Goal: Transaction & Acquisition: Purchase product/service

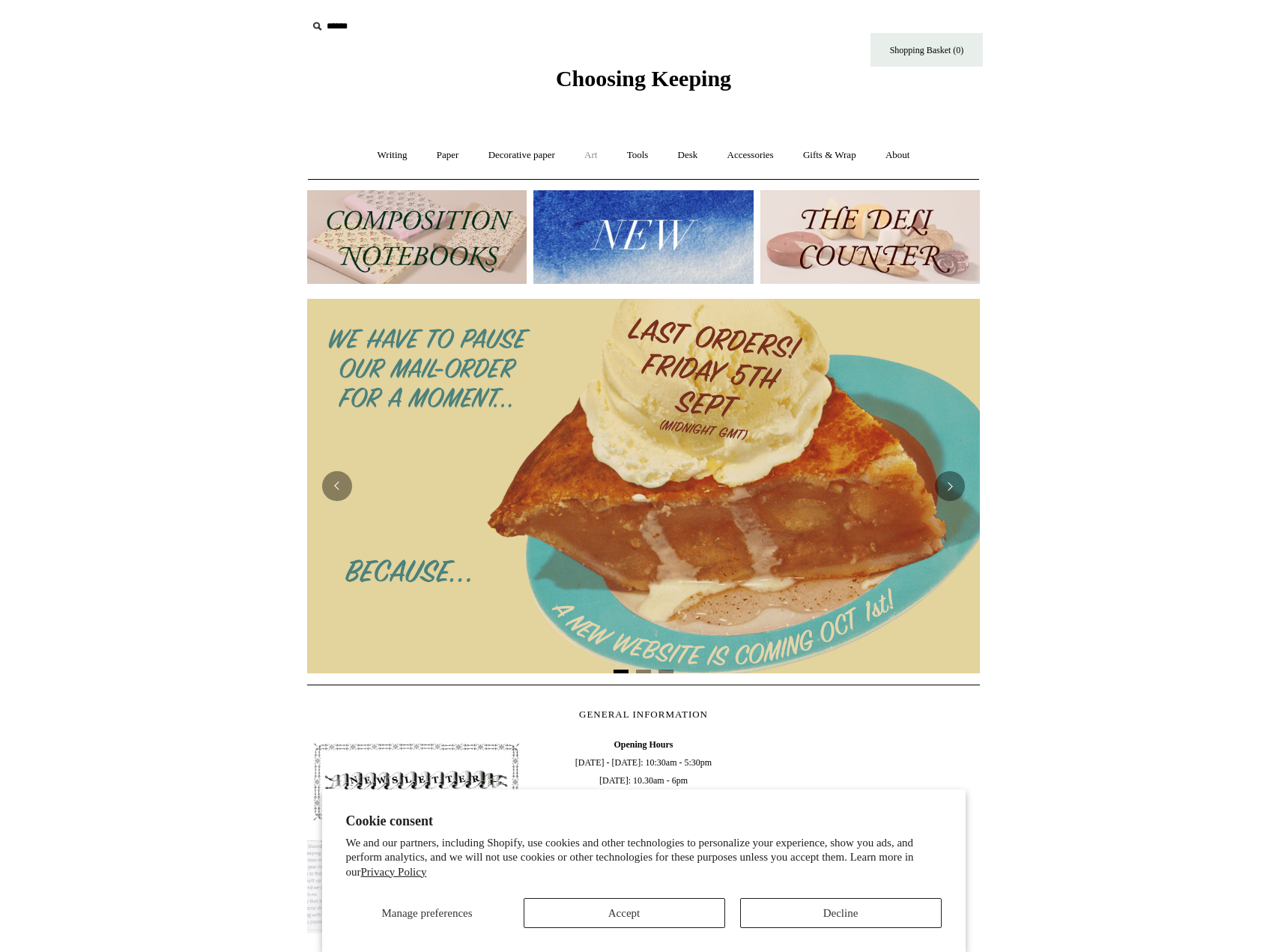
click at [594, 154] on link "Art +" at bounding box center [590, 155] width 40 height 40
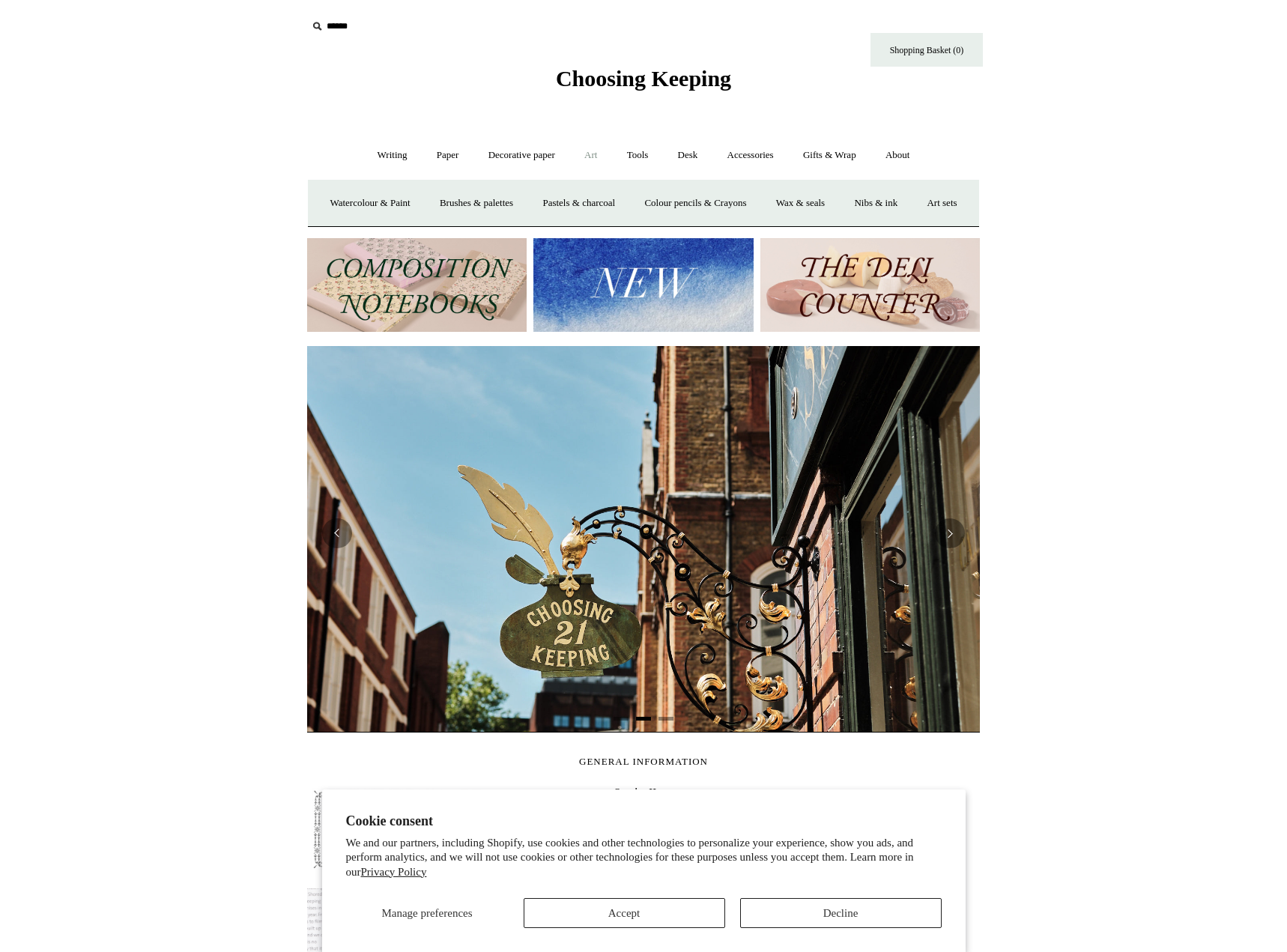
scroll to position [0, 673]
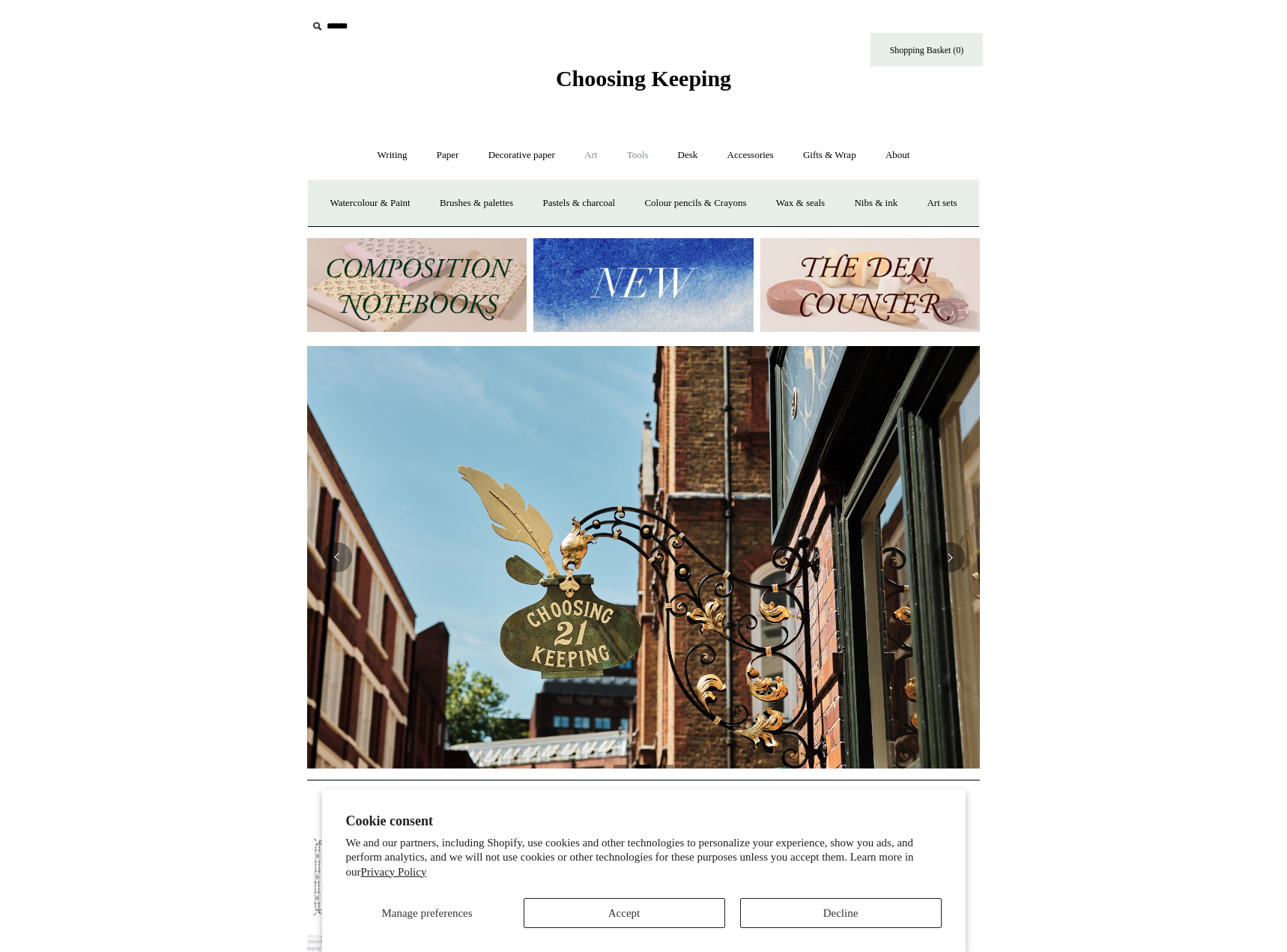
click at [635, 154] on link "Tools +" at bounding box center [638, 155] width 49 height 40
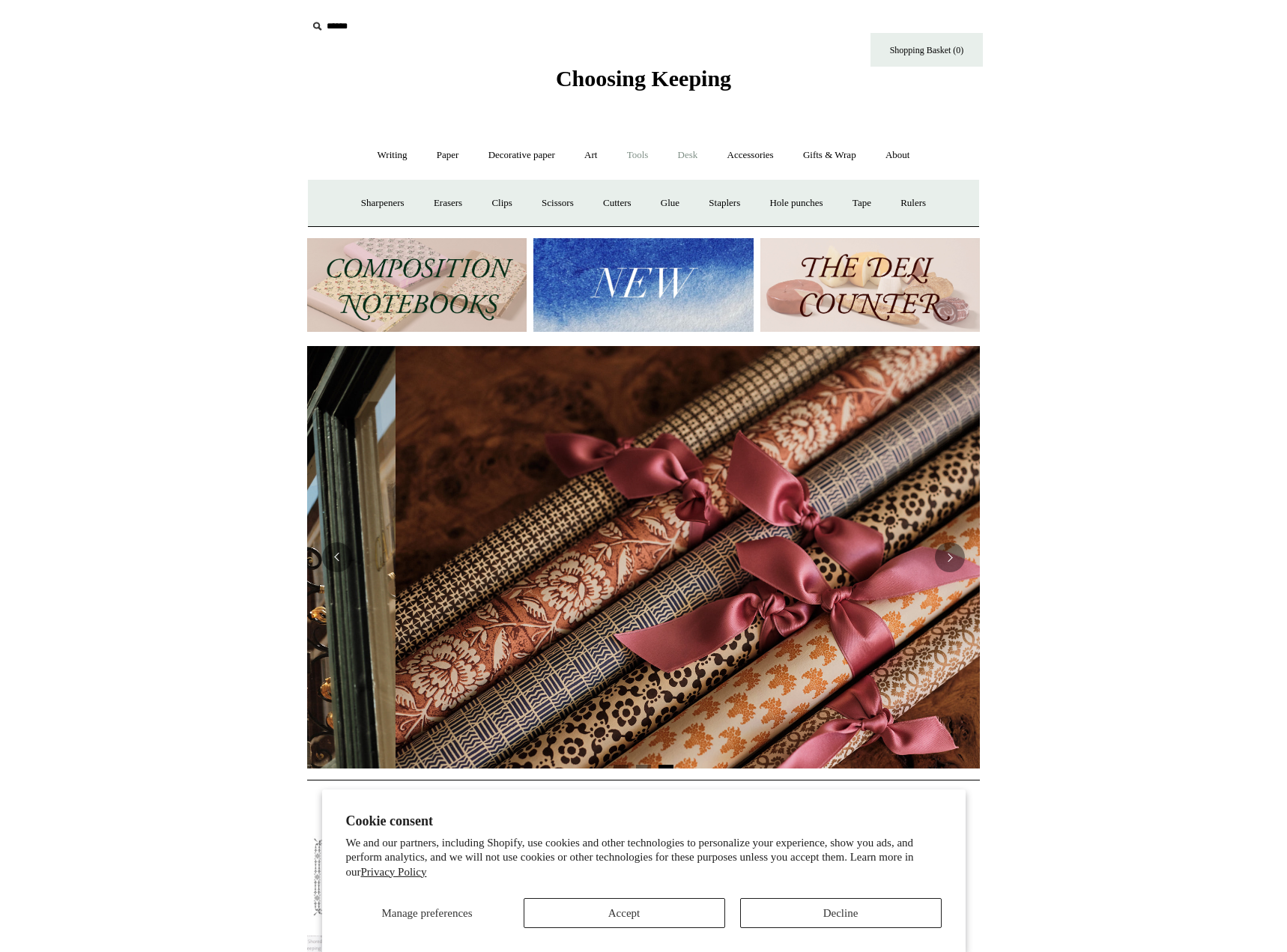
scroll to position [0, 1346]
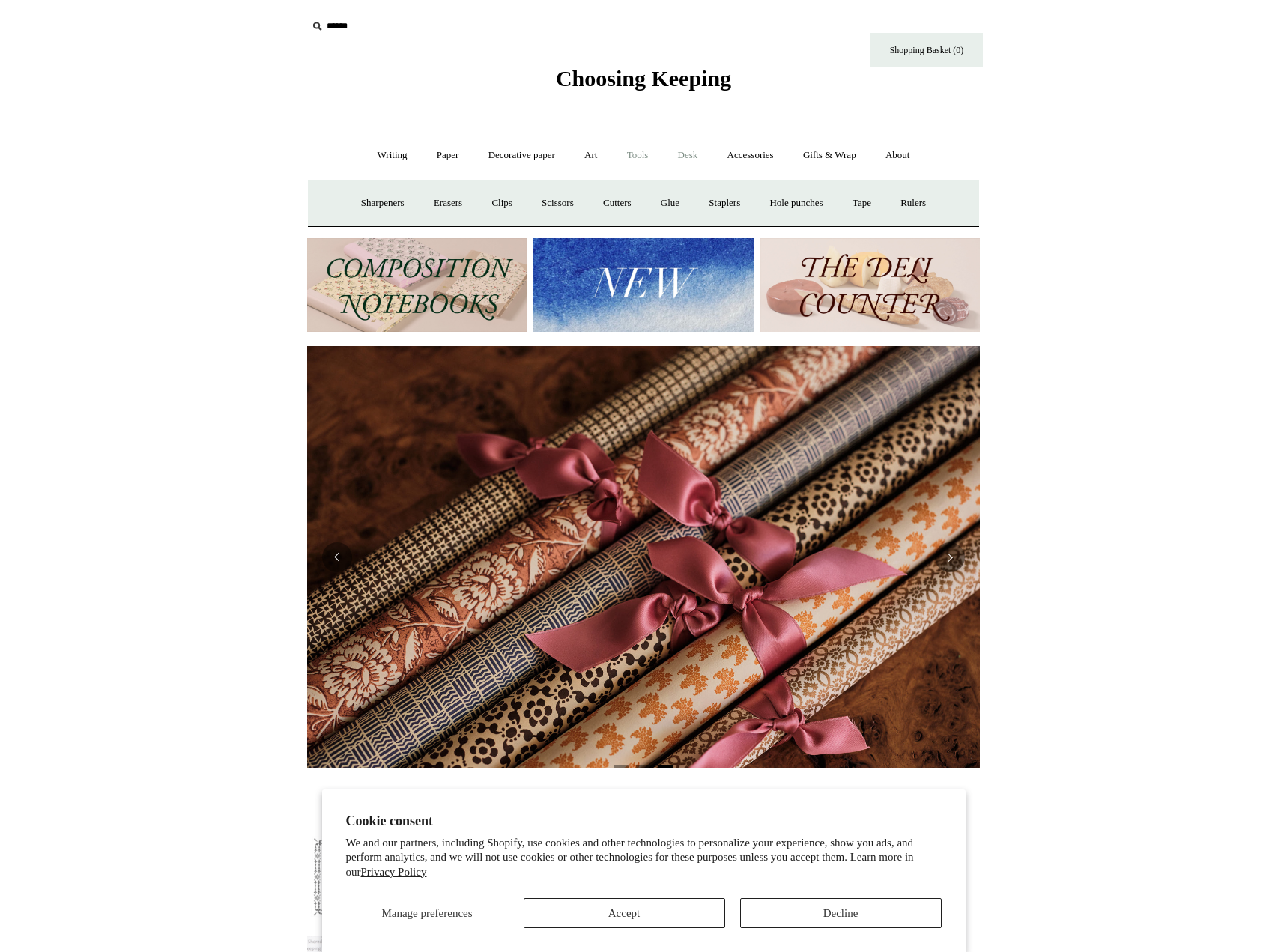
click at [676, 150] on link "Desk +" at bounding box center [688, 155] width 47 height 40
click at [744, 162] on link "Accessories +" at bounding box center [750, 155] width 74 height 40
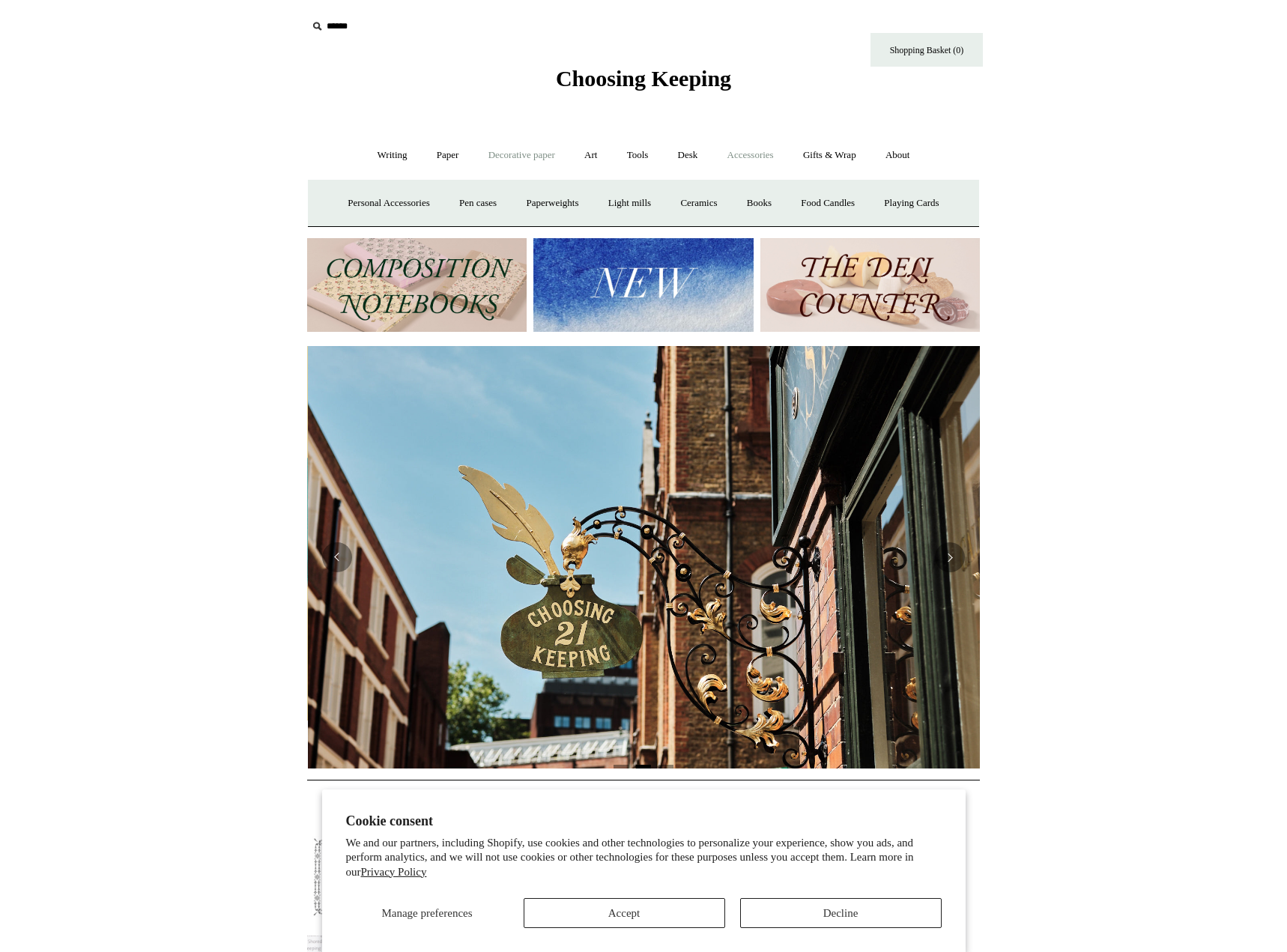
scroll to position [0, 673]
click at [390, 170] on link "Writing +" at bounding box center [392, 155] width 57 height 40
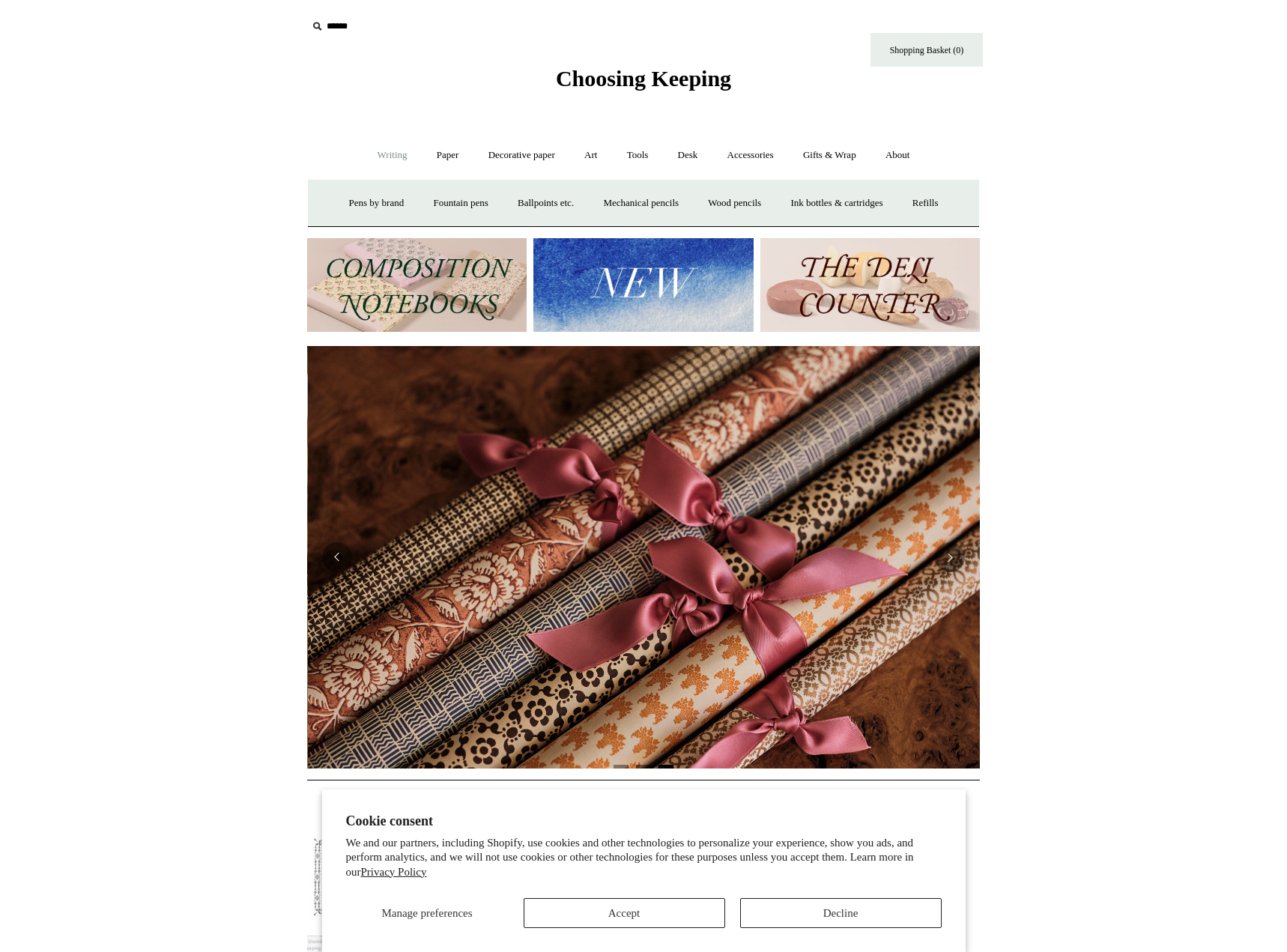
scroll to position [0, 1346]
click at [446, 153] on link "Paper +" at bounding box center [448, 155] width 49 height 40
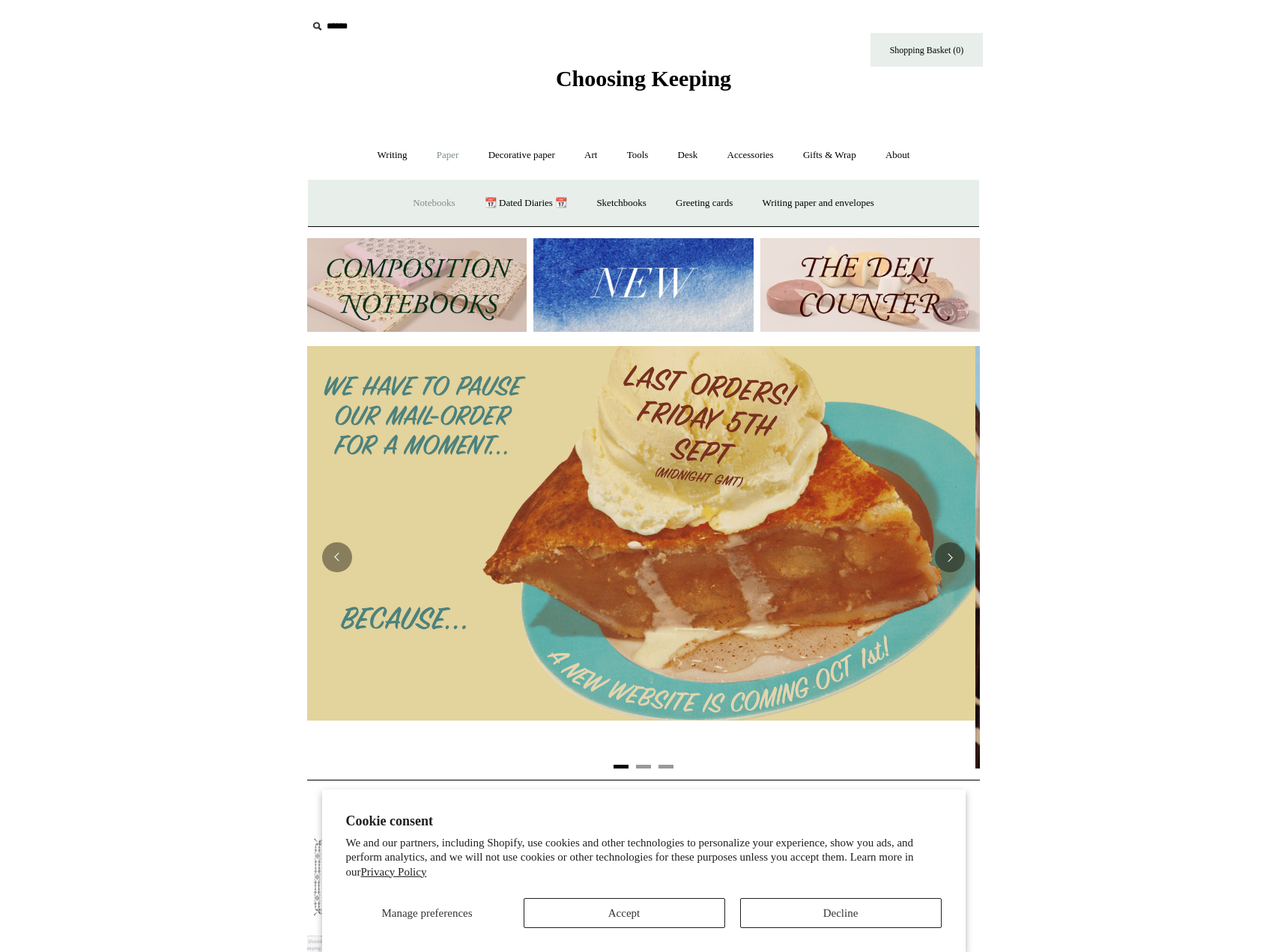
scroll to position [0, 0]
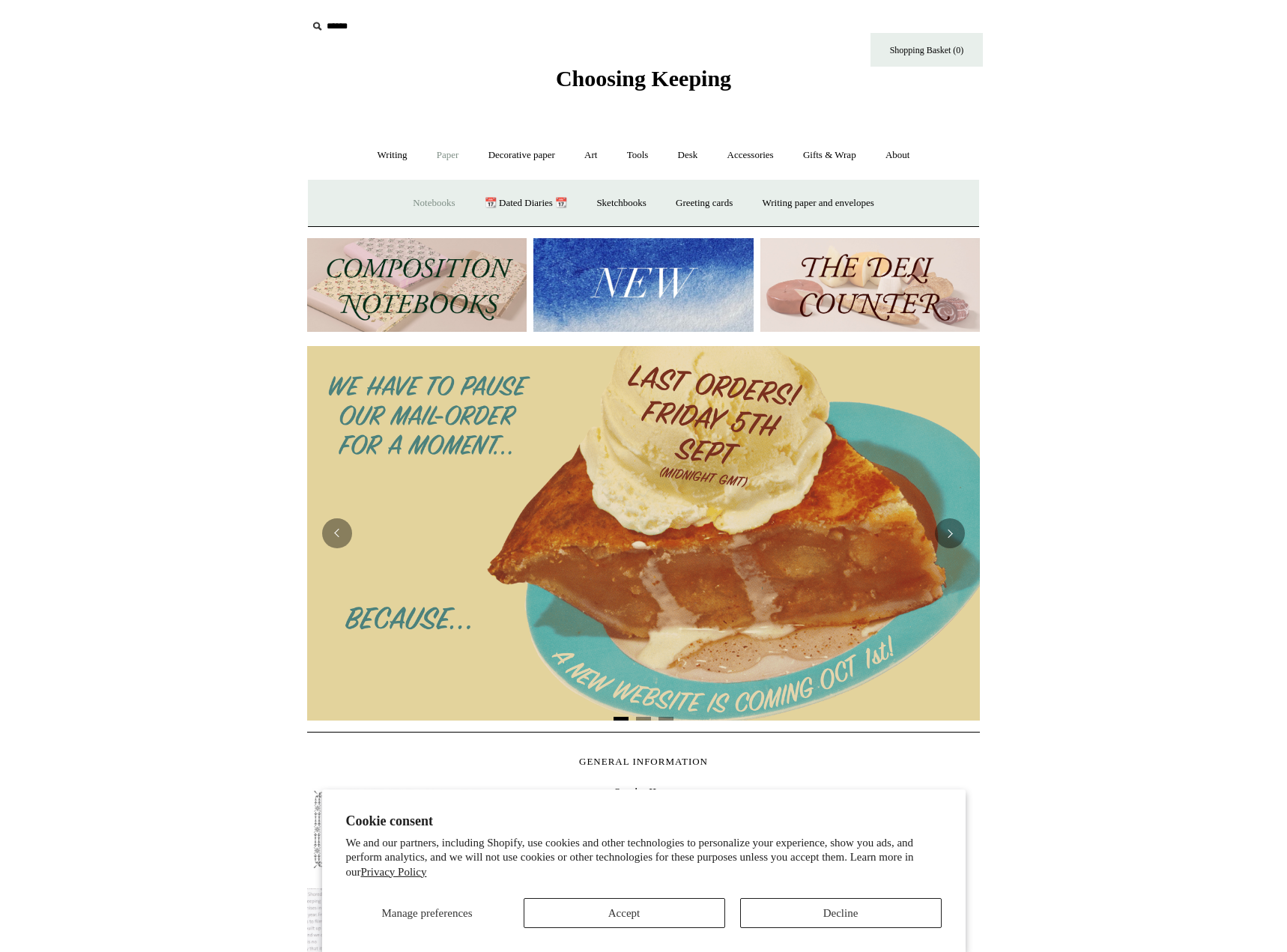
click at [438, 200] on link "Notebooks +" at bounding box center [434, 203] width 69 height 40
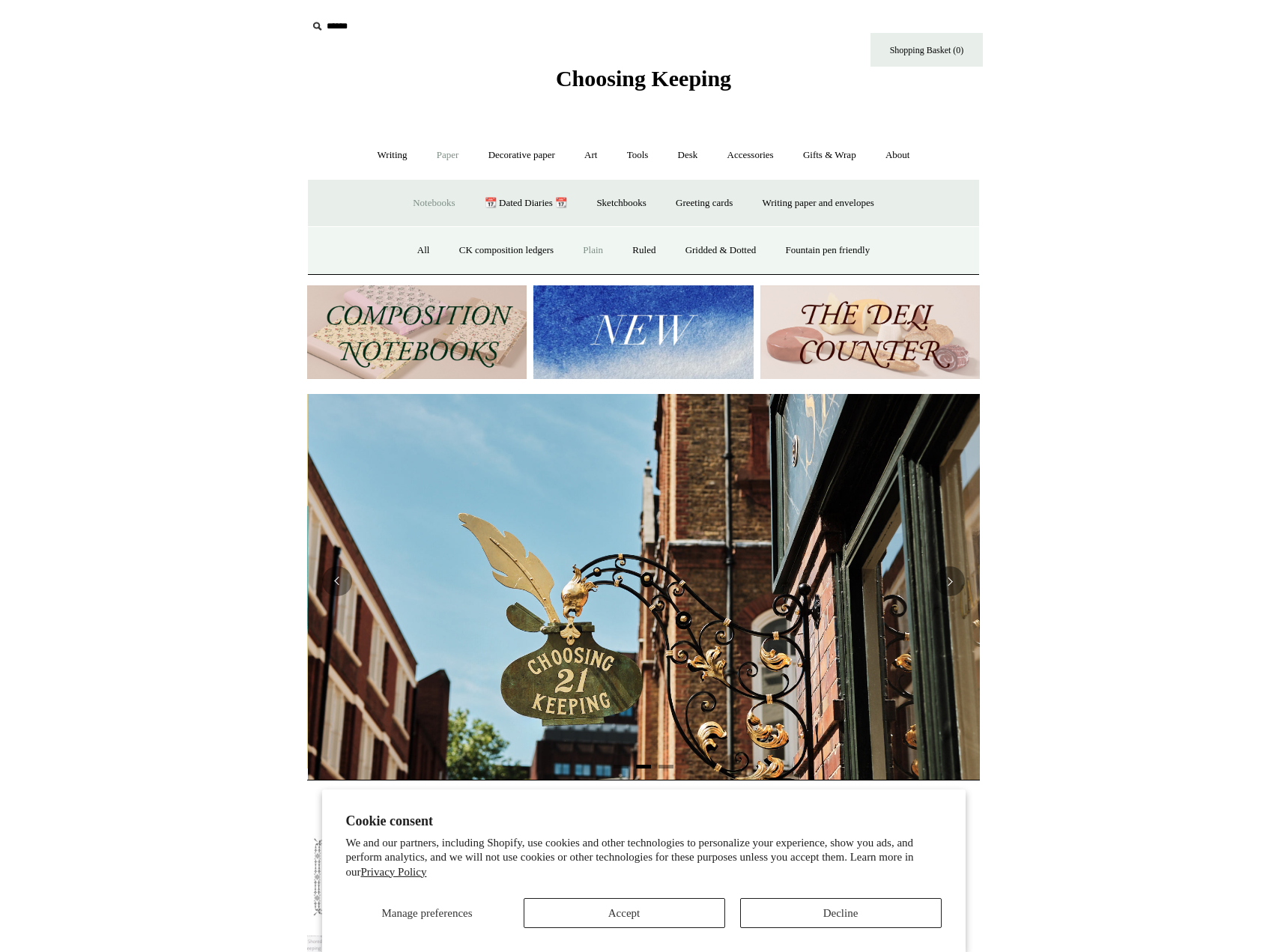
scroll to position [0, 673]
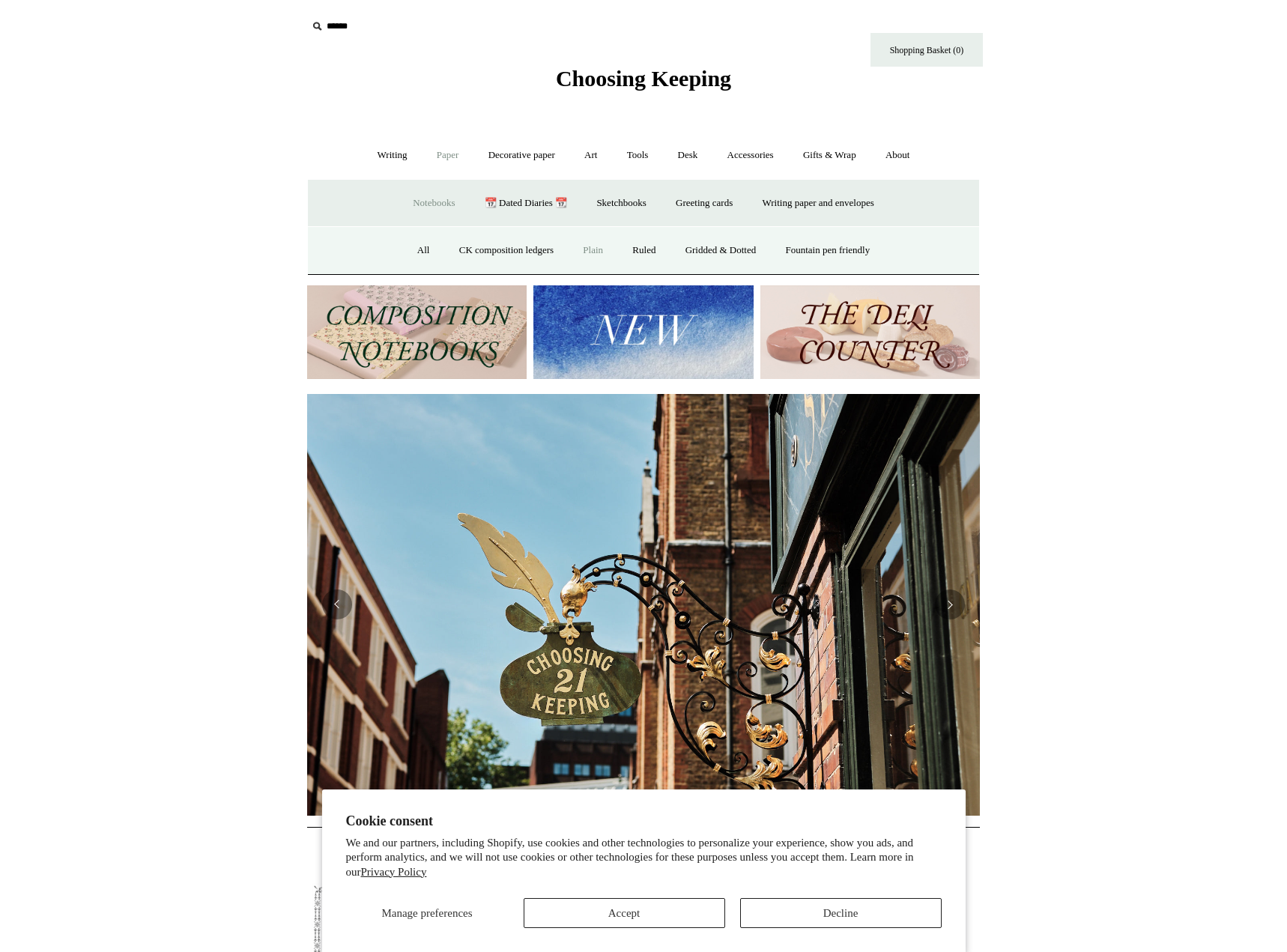
click at [590, 249] on link "Plain" at bounding box center [593, 250] width 47 height 40
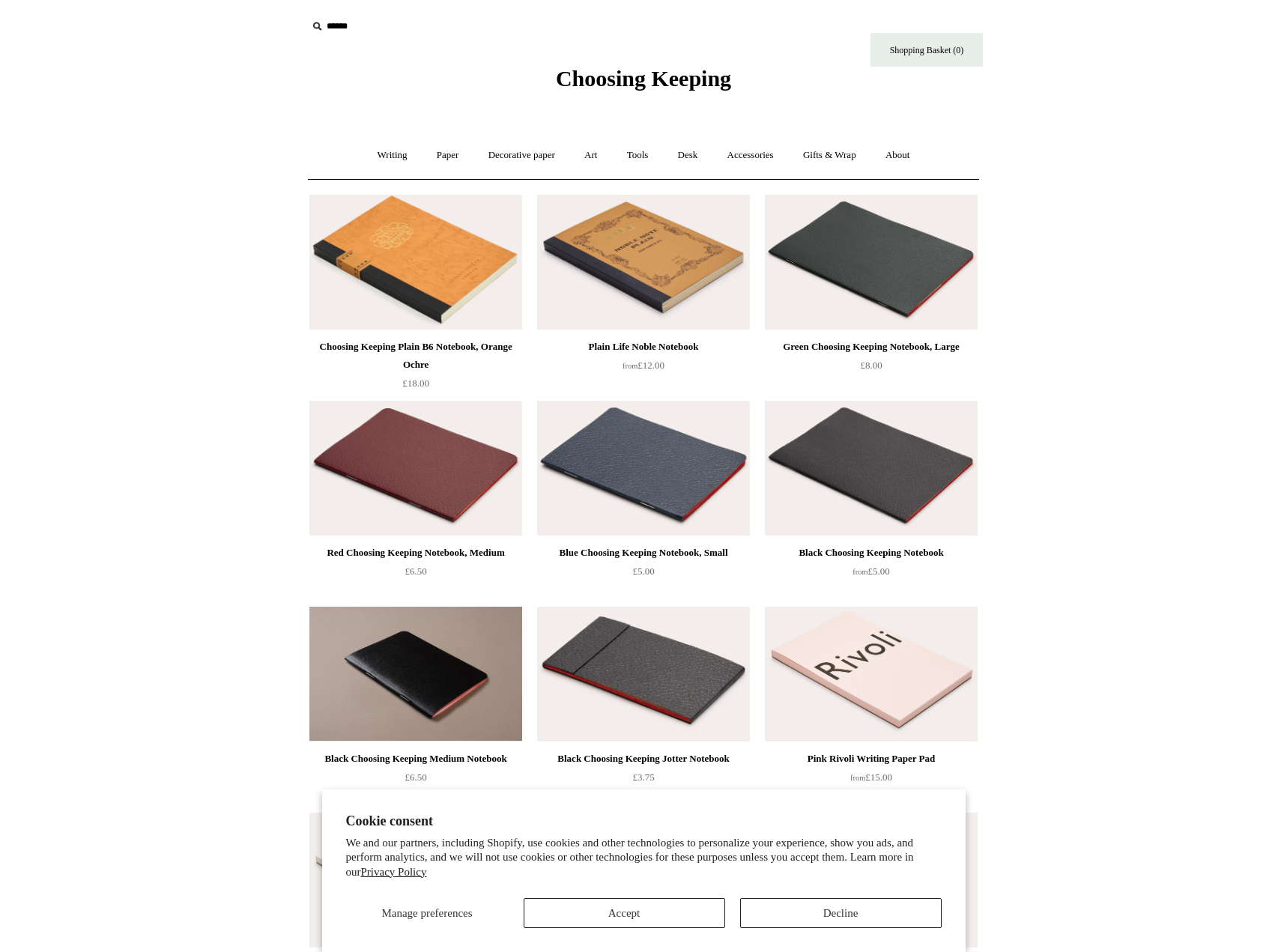
click at [420, 447] on img at bounding box center [416, 468] width 213 height 135
